Goal: Task Accomplishment & Management: Use online tool/utility

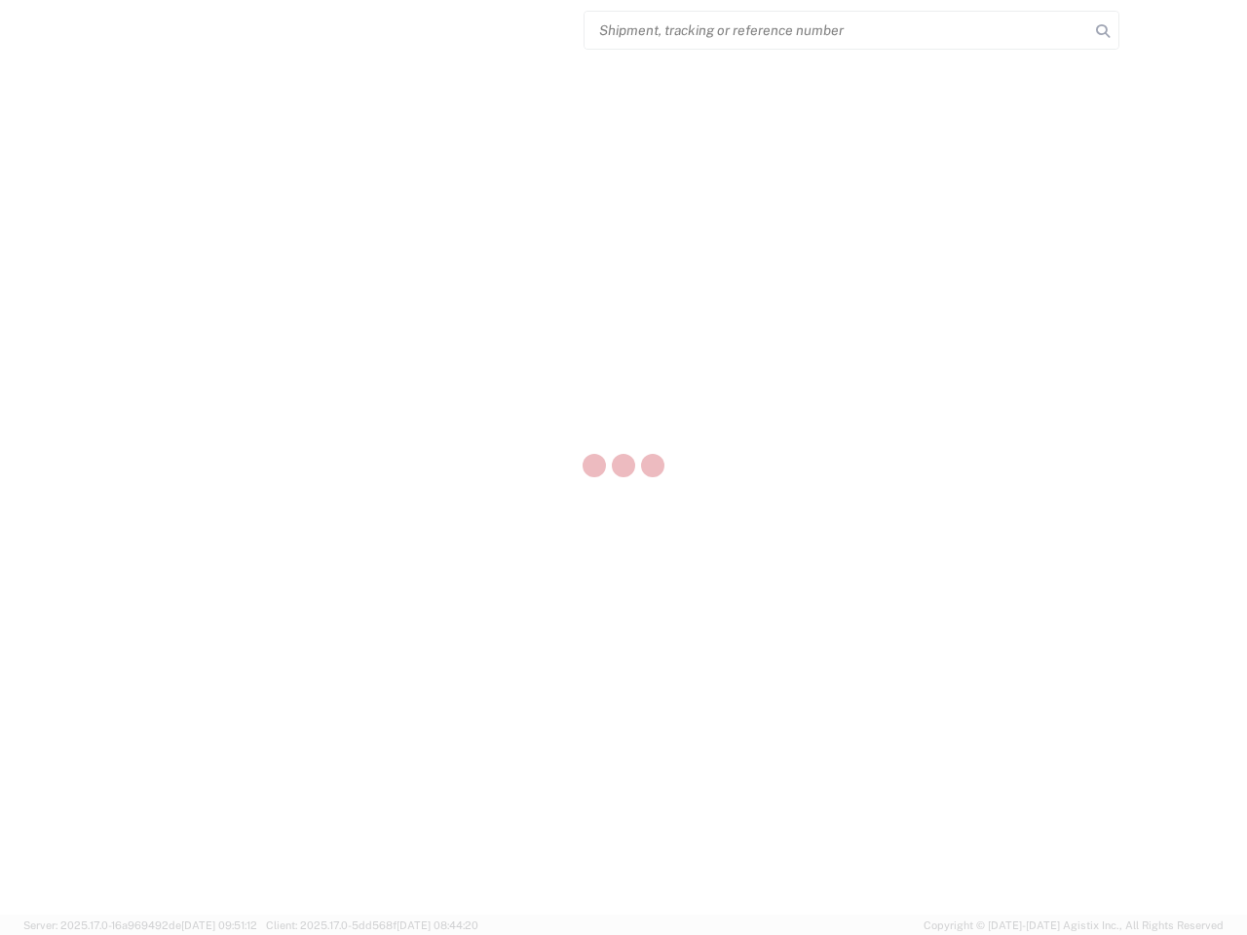
select select "US"
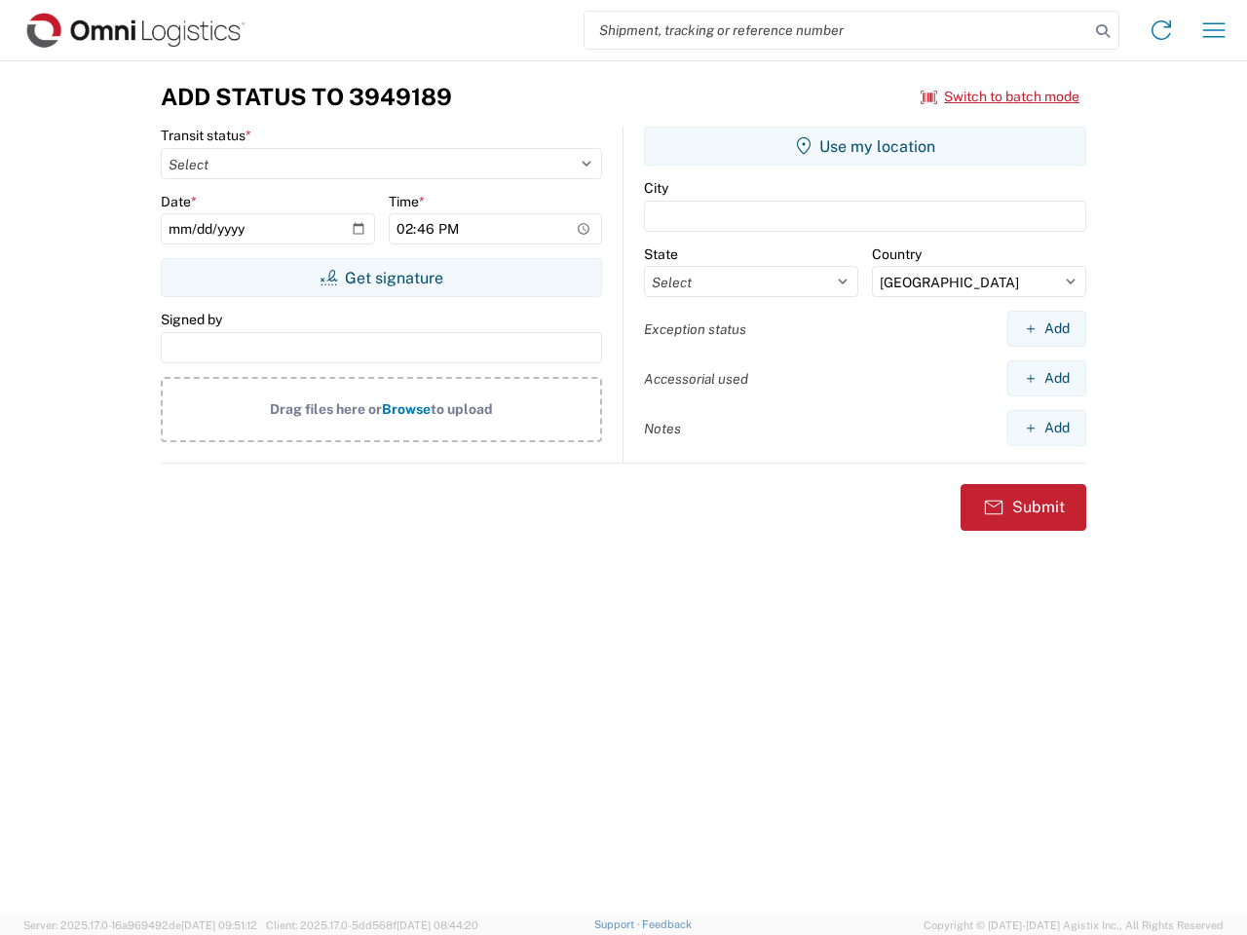
click at [837, 30] on input "search" at bounding box center [837, 30] width 505 height 37
click at [1103, 31] on icon at bounding box center [1102, 31] width 27 height 27
click at [1161, 30] on icon at bounding box center [1161, 30] width 31 height 31
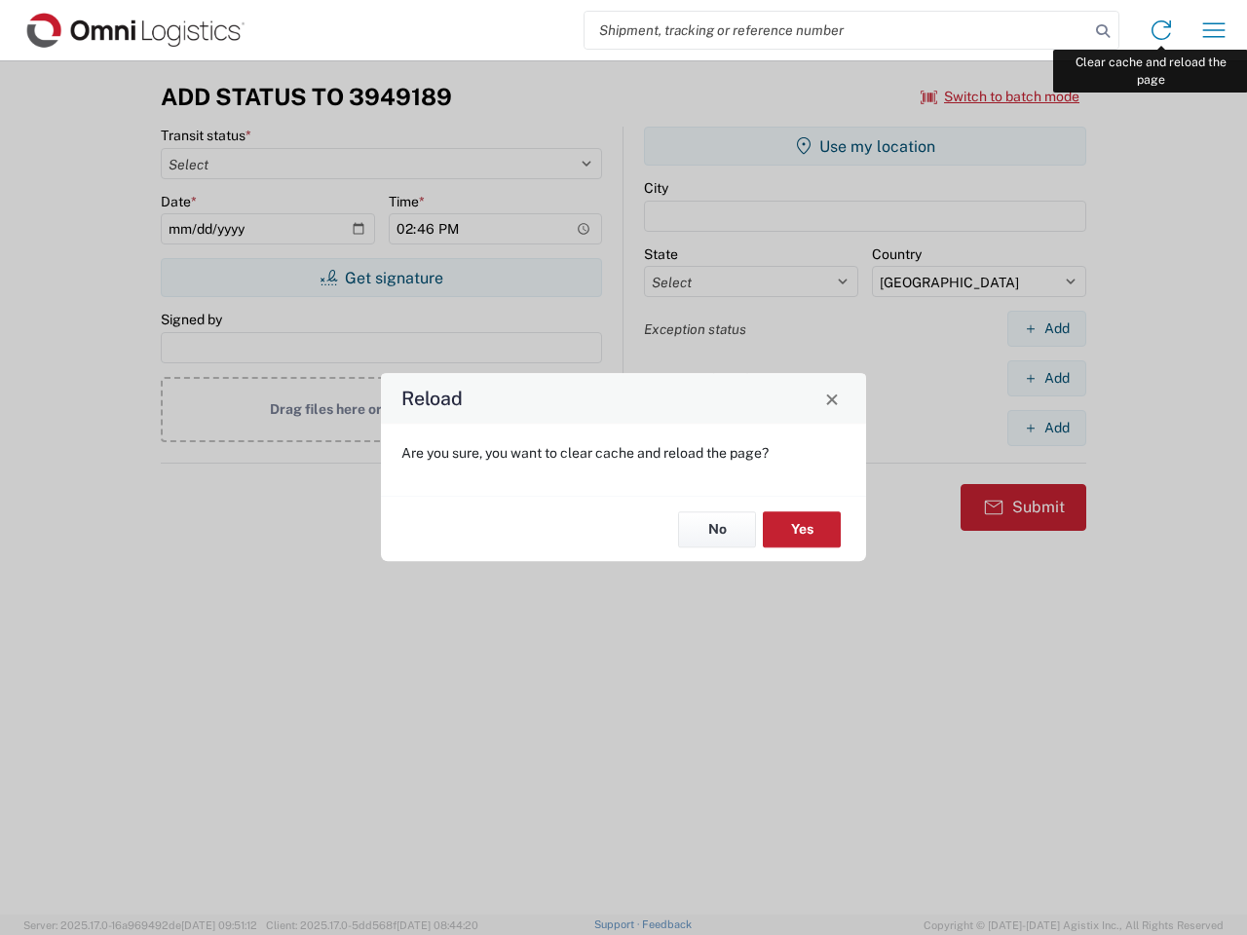
click at [1214, 30] on div "Reload Are you sure, you want to clear cache and reload the page? No Yes" at bounding box center [623, 467] width 1247 height 935
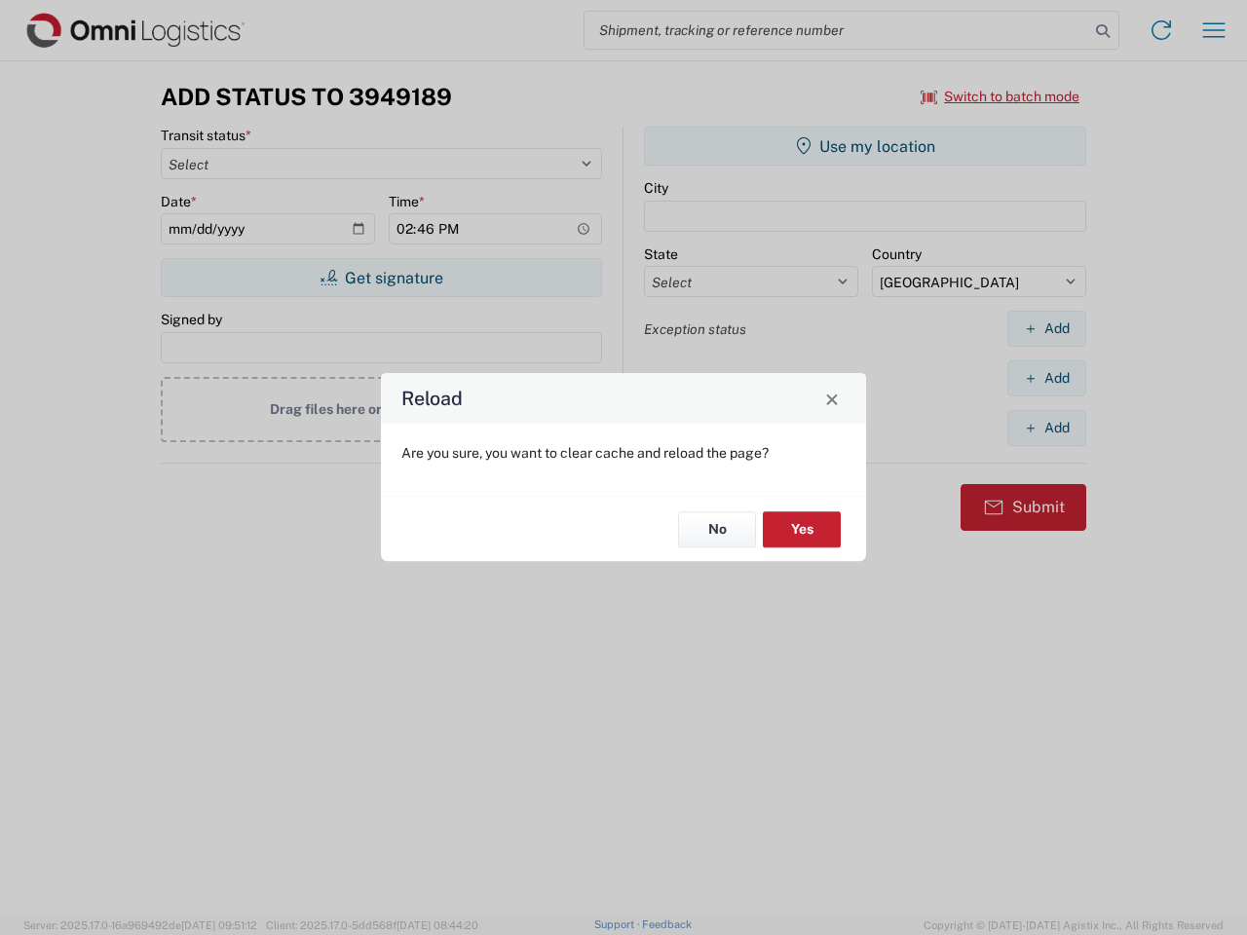
click at [1001, 96] on div "Reload Are you sure, you want to clear cache and reload the page? No Yes" at bounding box center [623, 467] width 1247 height 935
click at [381, 278] on div "Reload Are you sure, you want to clear cache and reload the page? No Yes" at bounding box center [623, 467] width 1247 height 935
click at [865, 146] on div "Reload Are you sure, you want to clear cache and reload the page? No Yes" at bounding box center [623, 467] width 1247 height 935
click at [1046, 328] on div "Reload Are you sure, you want to clear cache and reload the page? No Yes" at bounding box center [623, 467] width 1247 height 935
click at [1046, 378] on div "Reload Are you sure, you want to clear cache and reload the page? No Yes" at bounding box center [623, 467] width 1247 height 935
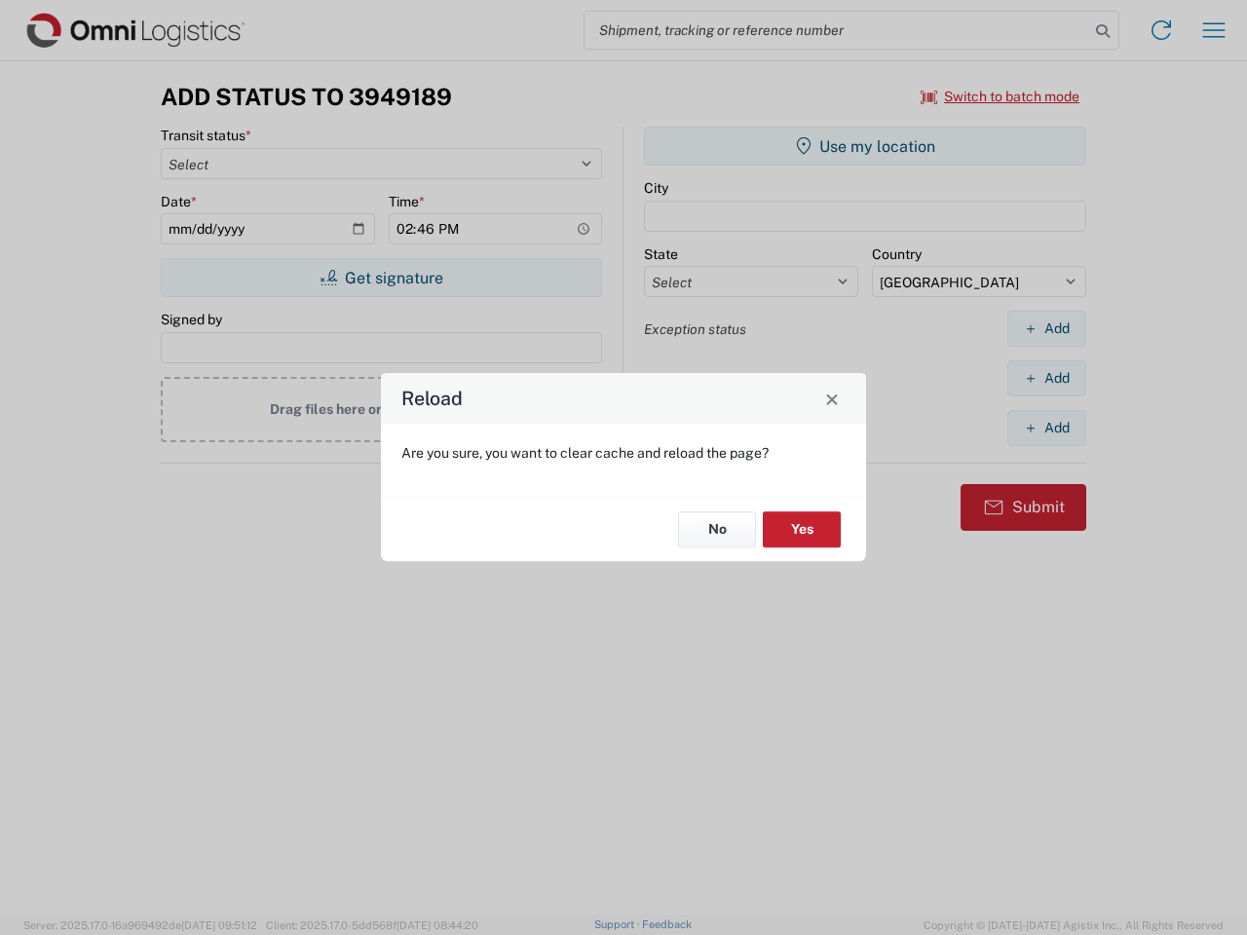
click at [1046, 428] on div "Reload Are you sure, you want to clear cache and reload the page? No Yes" at bounding box center [623, 467] width 1247 height 935
